Goal: Information Seeking & Learning: Learn about a topic

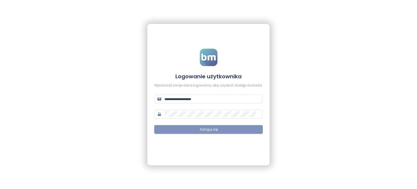
type input "**********"
click at [223, 129] on button "Zaloguj się" at bounding box center [208, 129] width 109 height 9
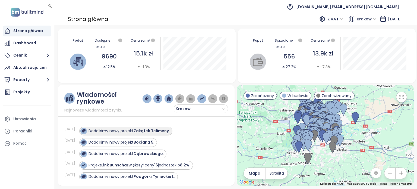
click at [153, 130] on strong "Zakątek Telimeny" at bounding box center [151, 130] width 35 height 5
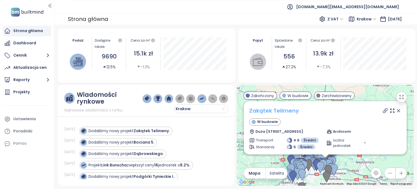
click at [295, 110] on link "Zakątek Telimeny" at bounding box center [274, 111] width 50 height 8
click at [383, 112] on icon at bounding box center [385, 110] width 5 height 5
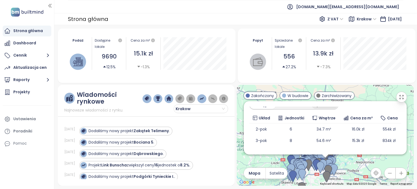
scroll to position [72, 0]
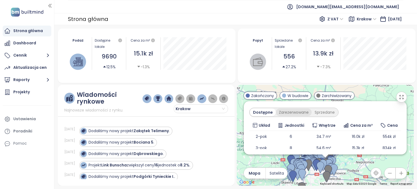
click at [289, 113] on div "Zarezerwowane" at bounding box center [294, 112] width 36 height 8
click at [329, 112] on div "Sprzedane" at bounding box center [326, 112] width 26 height 8
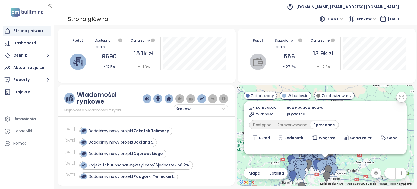
scroll to position [53, 0]
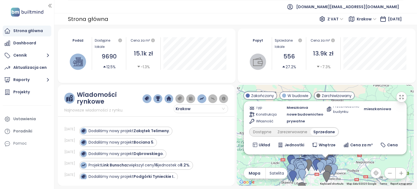
click at [262, 111] on div "Transport 4.9 Średni Standardy 5 Średni Plan - Typ Mieszkania Konstrukcja nowe …" at bounding box center [286, 103] width 75 height 39
click at [267, 129] on div "Dostępne" at bounding box center [262, 132] width 24 height 8
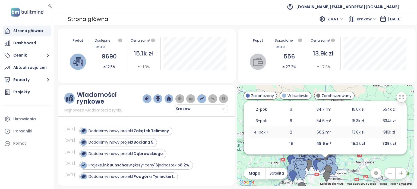
scroll to position [45, 0]
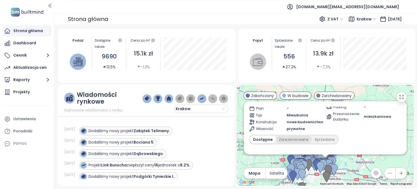
click at [292, 137] on div "Zarezerwowane" at bounding box center [294, 139] width 36 height 8
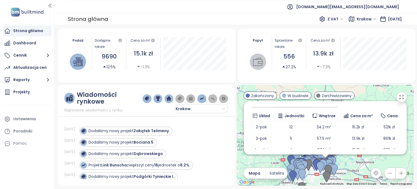
scroll to position [72, 0]
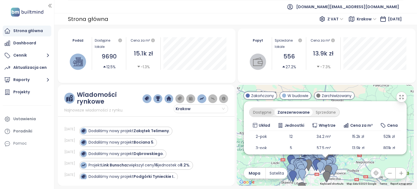
click at [268, 114] on div "Dostępne" at bounding box center [262, 112] width 24 height 8
drag, startPoint x: 31, startPoint y: 95, endPoint x: 35, endPoint y: 95, distance: 3.5
click at [31, 95] on div "Projekty" at bounding box center [27, 92] width 49 height 11
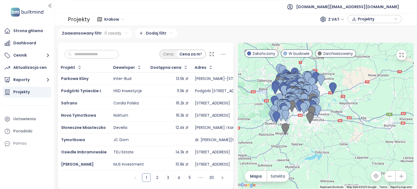
scroll to position [4, 0]
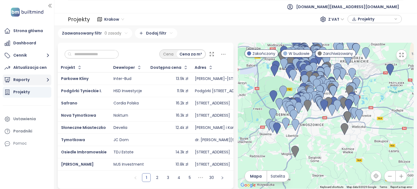
click at [33, 78] on button "Raporty" at bounding box center [27, 79] width 49 height 11
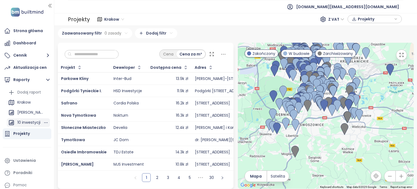
click at [34, 121] on div "10 inwestycji" at bounding box center [28, 122] width 23 height 7
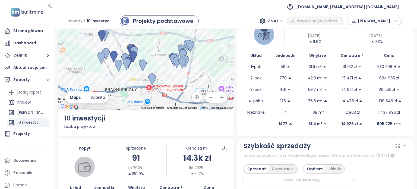
scroll to position [54, 0]
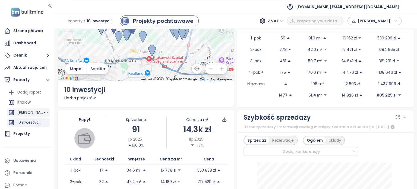
click at [31, 110] on div "[PERSON_NAME]" at bounding box center [30, 112] width 26 height 7
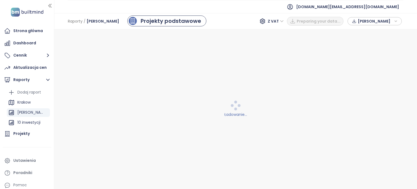
scroll to position [0, 0]
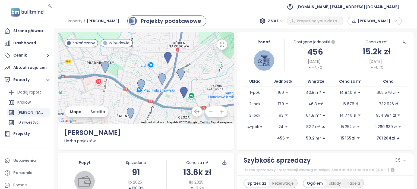
drag, startPoint x: 197, startPoint y: 71, endPoint x: 194, endPoint y: 86, distance: 14.6
click at [194, 86] on div at bounding box center [146, 78] width 177 height 92
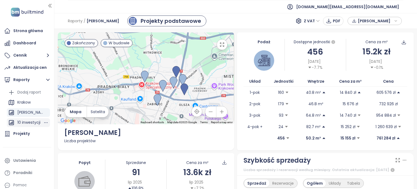
click at [31, 121] on div "10 inwestycji" at bounding box center [28, 122] width 23 height 7
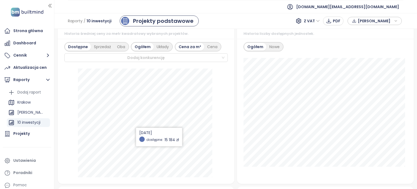
scroll to position [326, 0]
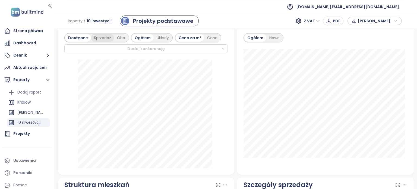
click at [102, 38] on div "Sprzedaż" at bounding box center [102, 38] width 23 height 8
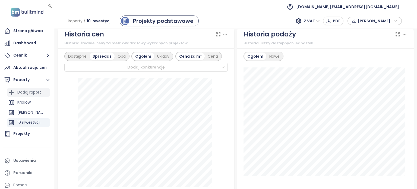
scroll to position [299, 0]
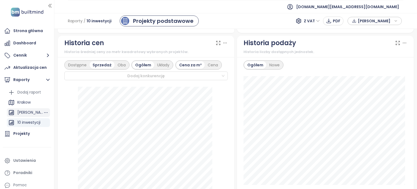
click at [27, 111] on div "[PERSON_NAME]" at bounding box center [30, 112] width 26 height 7
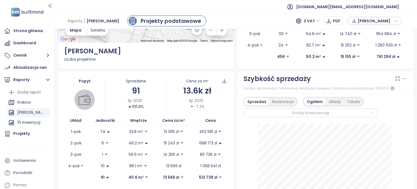
scroll to position [0, 0]
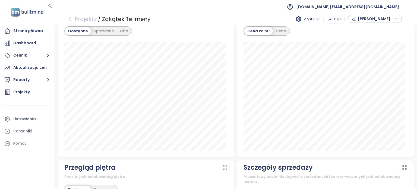
scroll to position [560, 0]
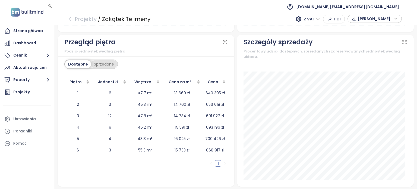
click at [105, 63] on div "Sprzedane" at bounding box center [104, 64] width 26 height 8
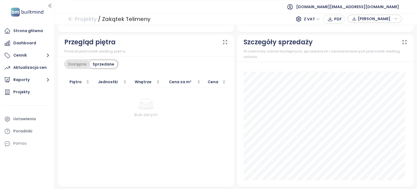
click at [84, 63] on div "Dostępne" at bounding box center [77, 64] width 24 height 8
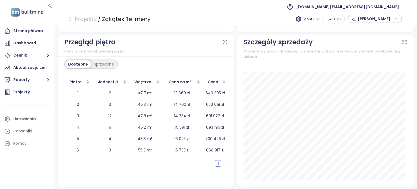
click at [197, 46] on div "Przegląd piętra Podział jednostek według piętra." at bounding box center [146, 45] width 164 height 17
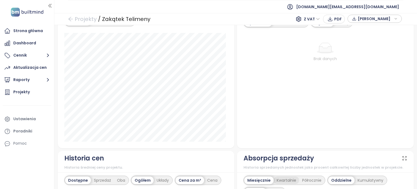
scroll to position [125, 0]
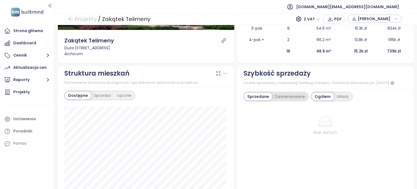
click at [285, 93] on div "Zarezerwowane" at bounding box center [290, 97] width 36 height 8
click at [253, 95] on div "Sprzedane" at bounding box center [257, 97] width 26 height 8
click at [326, 93] on div "Ogółem" at bounding box center [323, 97] width 22 height 8
click at [336, 93] on div "Układy" at bounding box center [343, 97] width 18 height 8
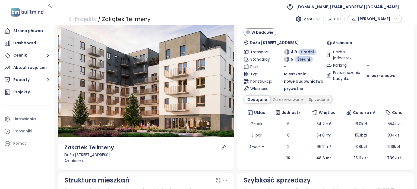
scroll to position [17, 0]
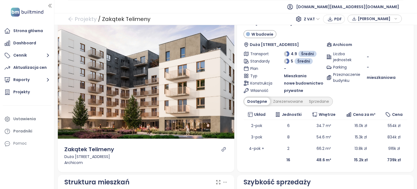
click at [276, 97] on div "Dostępne Zarezerwowane Sprzedane" at bounding box center [288, 101] width 89 height 9
click at [293, 99] on div "Zarezerwowane" at bounding box center [288, 101] width 36 height 8
click at [317, 102] on div "Sprzedane" at bounding box center [320, 101] width 26 height 8
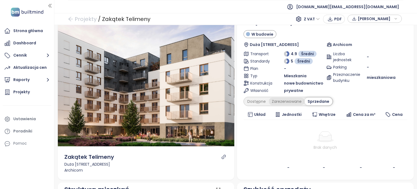
click at [287, 100] on div "Zarezerwowane" at bounding box center [287, 101] width 36 height 8
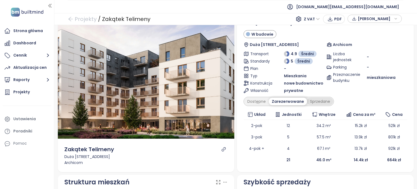
click at [313, 100] on div "Sprzedane" at bounding box center [320, 101] width 26 height 8
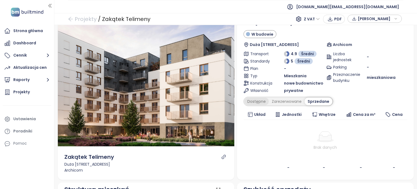
click at [254, 101] on div "Dostępne" at bounding box center [256, 101] width 24 height 8
